Goal: Navigation & Orientation: Find specific page/section

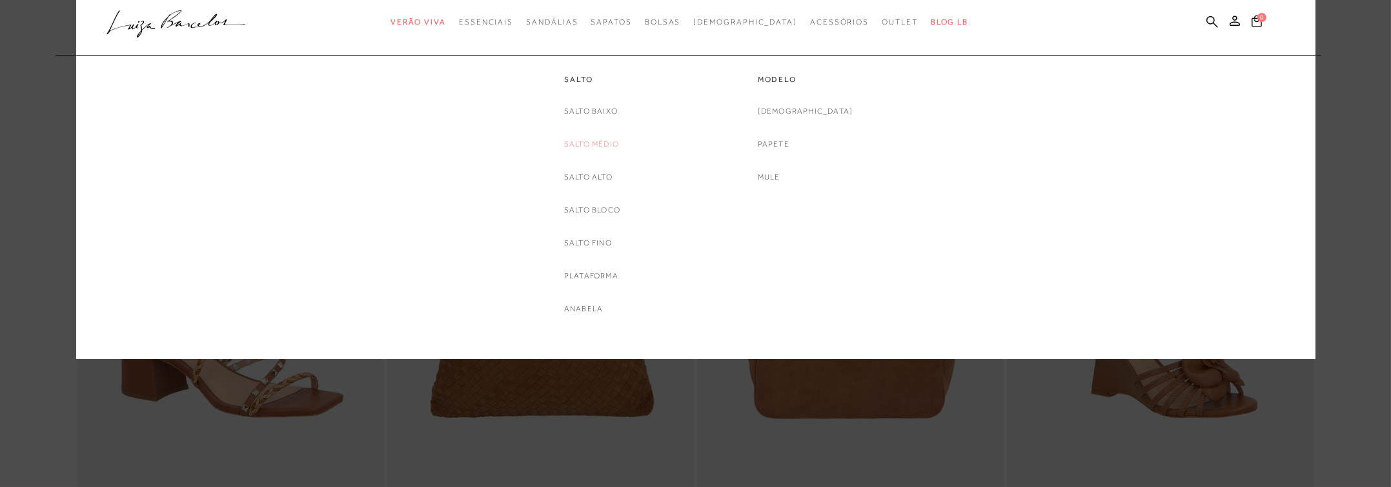
click at [604, 141] on link "Salto Médio" at bounding box center [591, 144] width 55 height 14
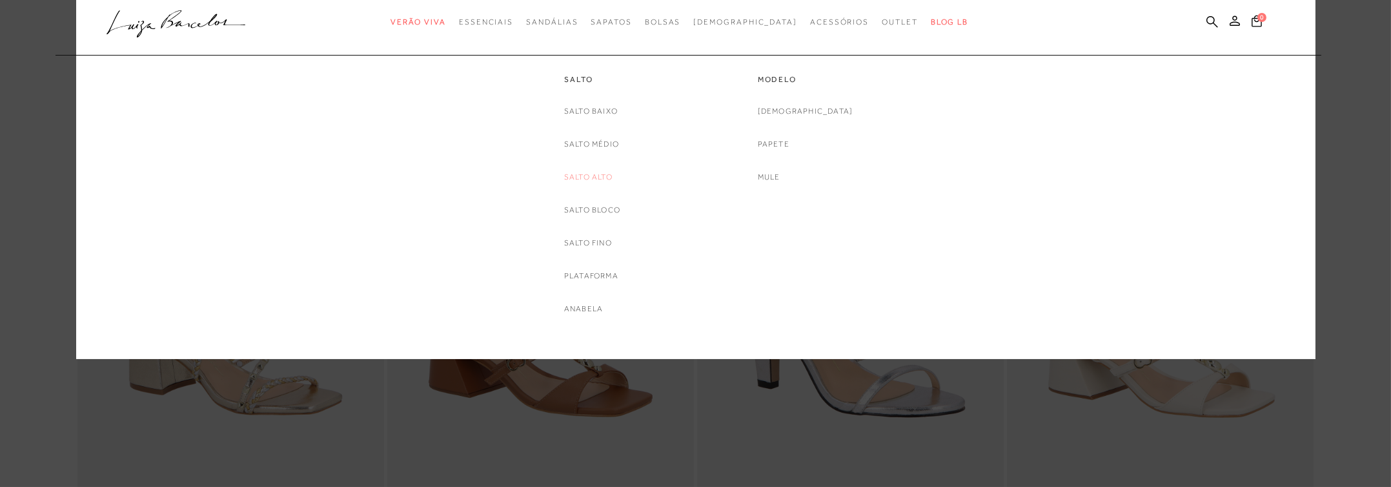
click at [595, 175] on link "Salto Alto" at bounding box center [588, 177] width 48 height 14
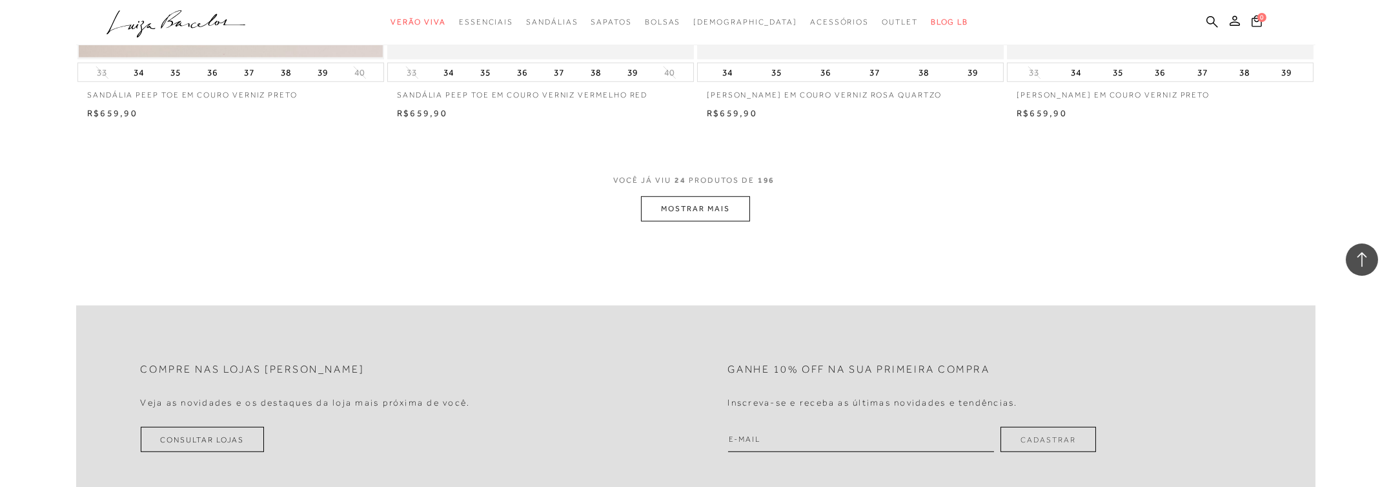
scroll to position [3227, 0]
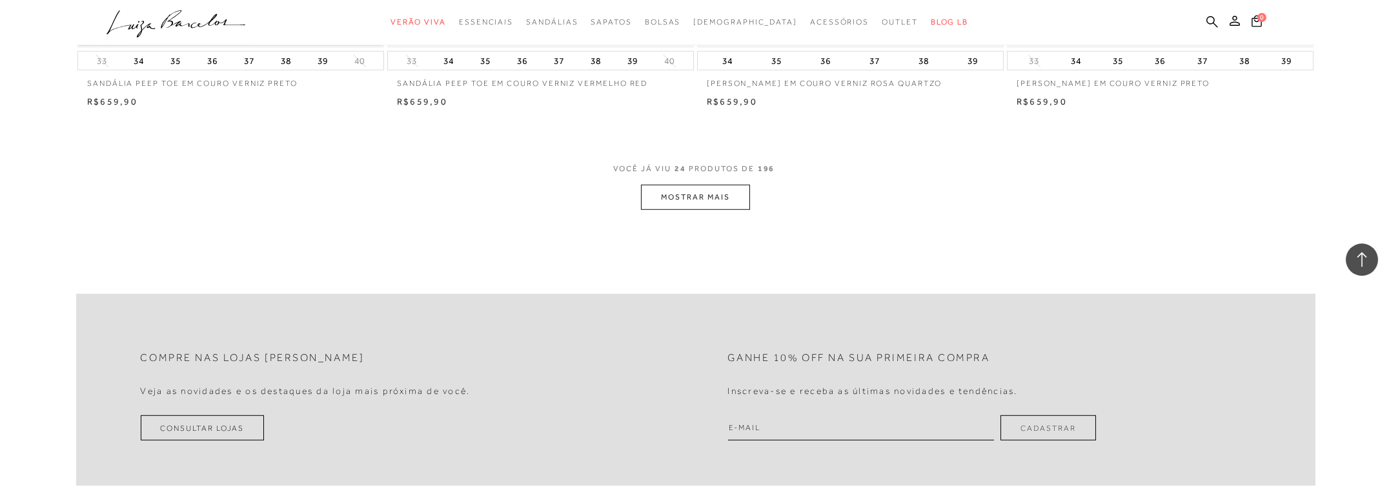
click at [702, 199] on button "MOSTRAR MAIS" at bounding box center [695, 197] width 108 height 25
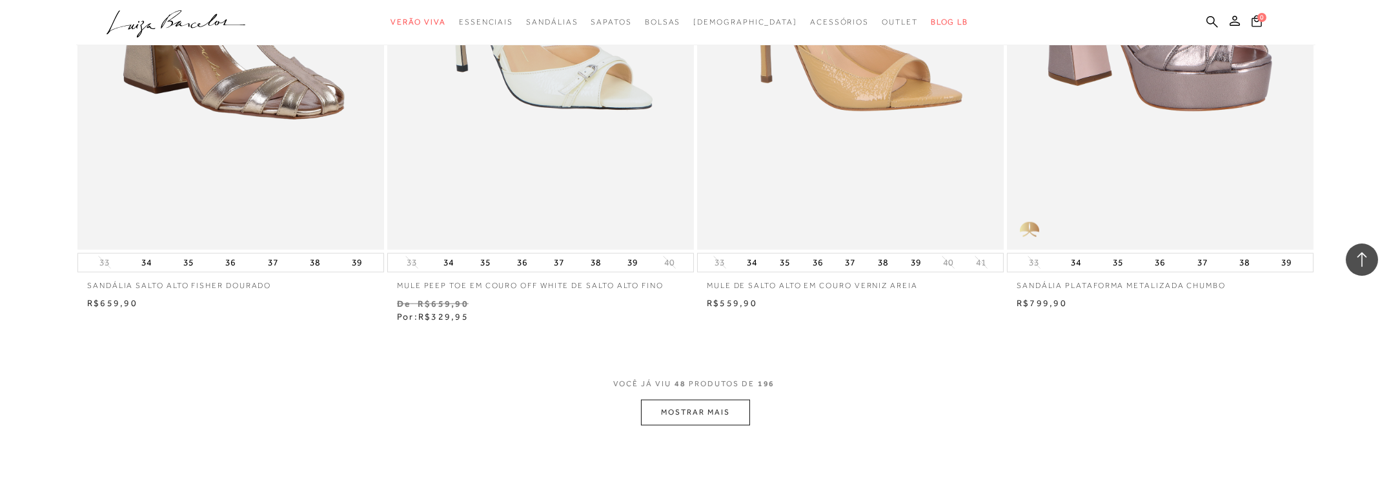
scroll to position [6326, 0]
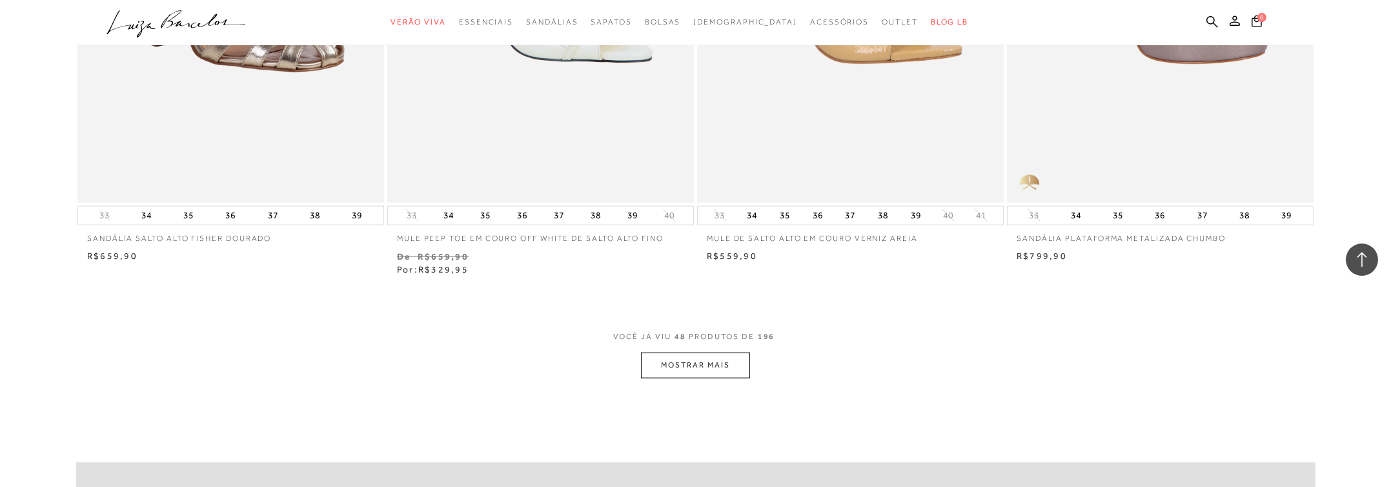
click at [681, 376] on button "MOSTRAR MAIS" at bounding box center [695, 364] width 108 height 25
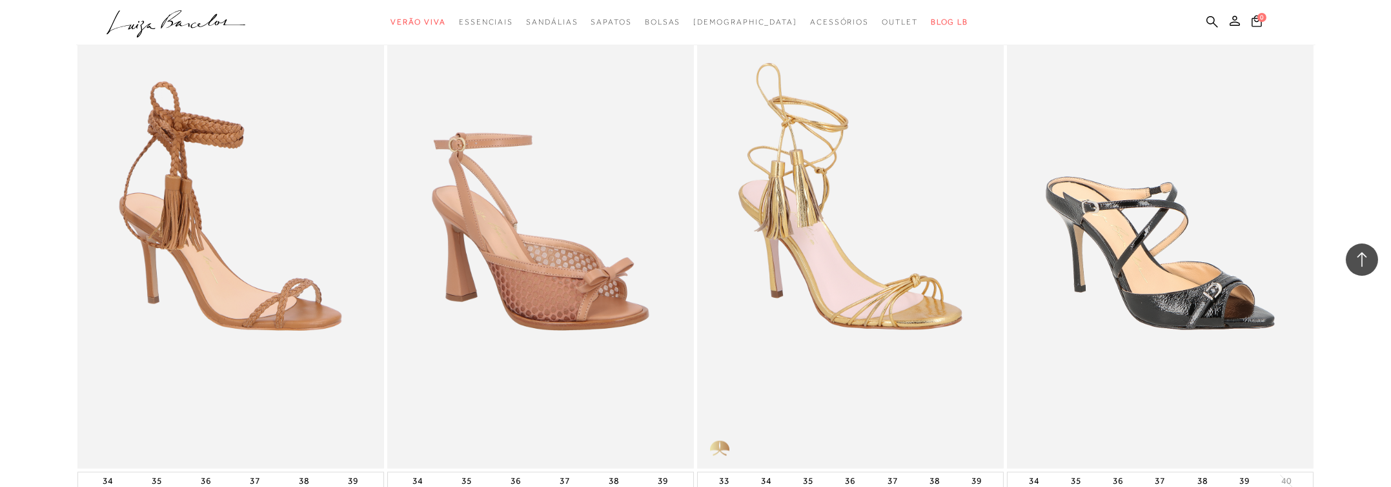
scroll to position [8262, 0]
